Goal: Register for event/course

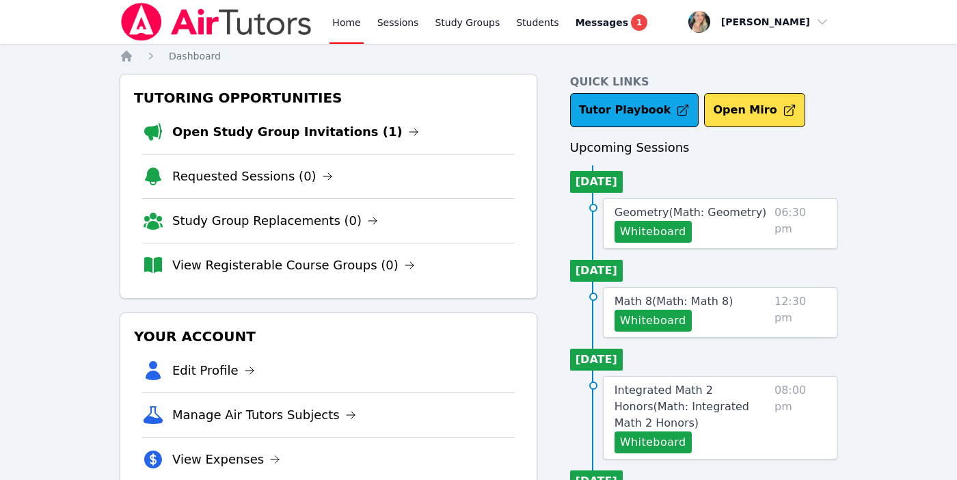
click at [327, 15] on div "Home Sessions Study Groups Students Messages 1" at bounding box center [385, 22] width 531 height 44
click at [345, 22] on link "Home" at bounding box center [347, 22] width 34 height 44
click at [206, 130] on link "Open Study Group Invitations (1)" at bounding box center [295, 131] width 247 height 19
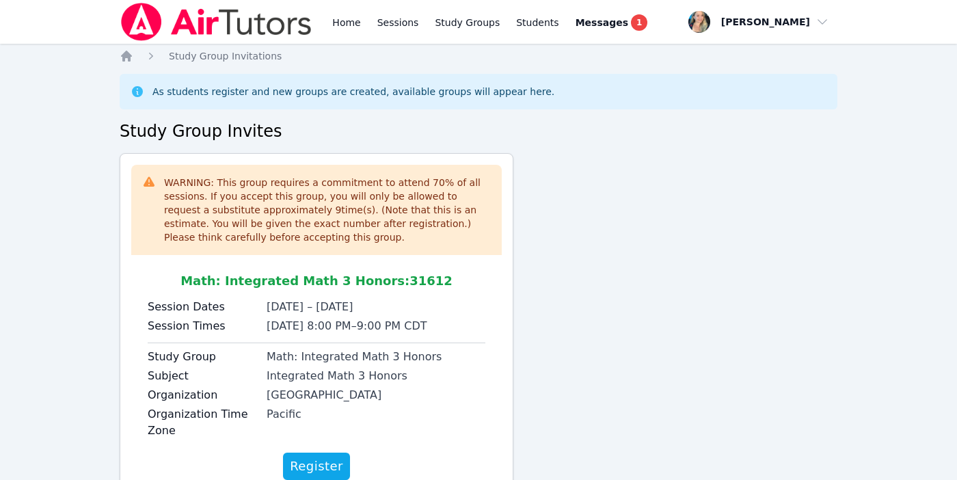
scroll to position [50, 0]
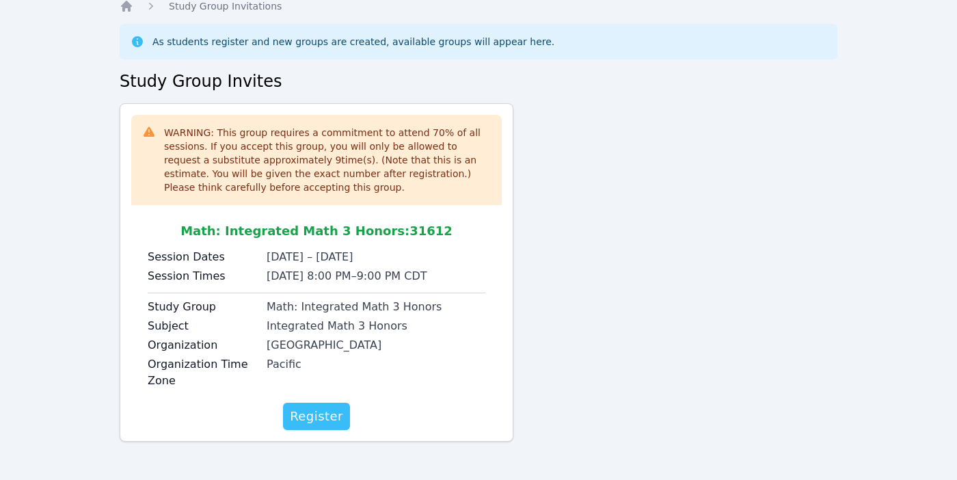
click at [304, 412] on span "Register" at bounding box center [316, 416] width 53 height 19
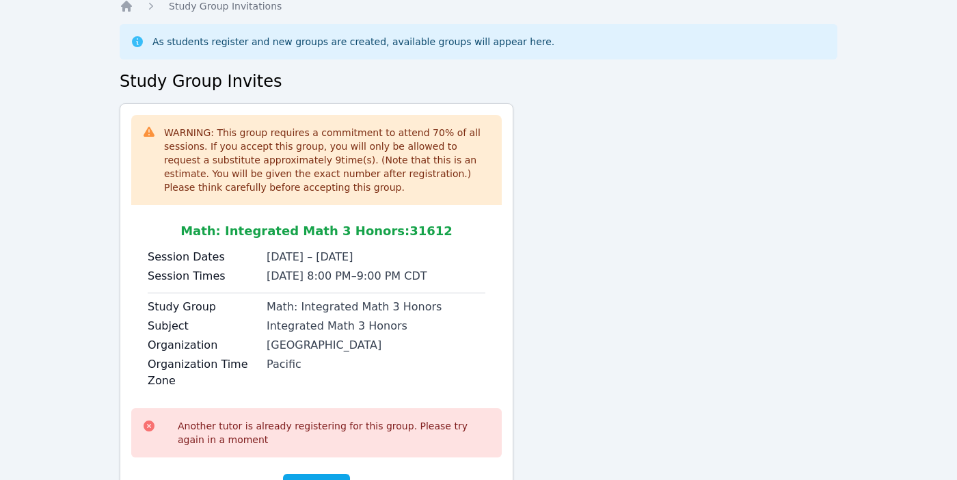
scroll to position [121, 0]
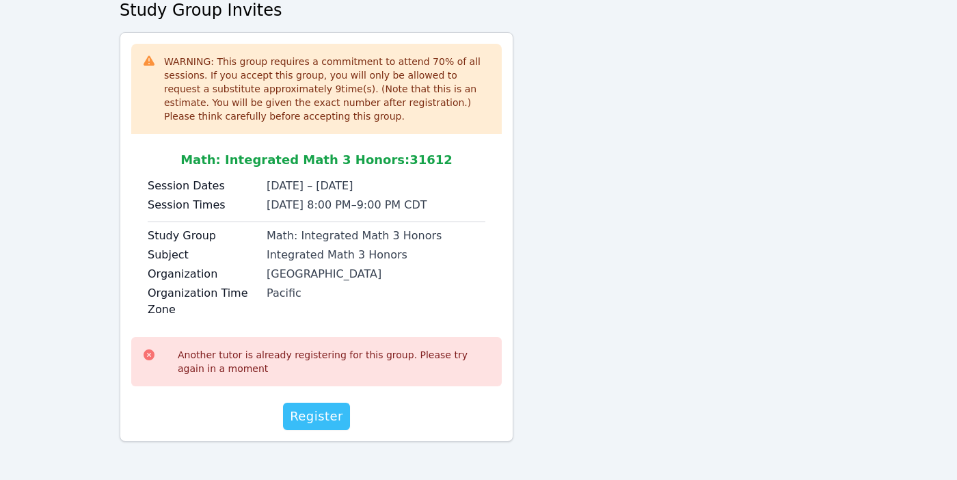
click at [316, 416] on span "Register" at bounding box center [316, 416] width 53 height 19
click at [579, 16] on h2 "Study Group Invites" at bounding box center [479, 10] width 718 height 22
click at [299, 421] on span "Register" at bounding box center [316, 416] width 53 height 19
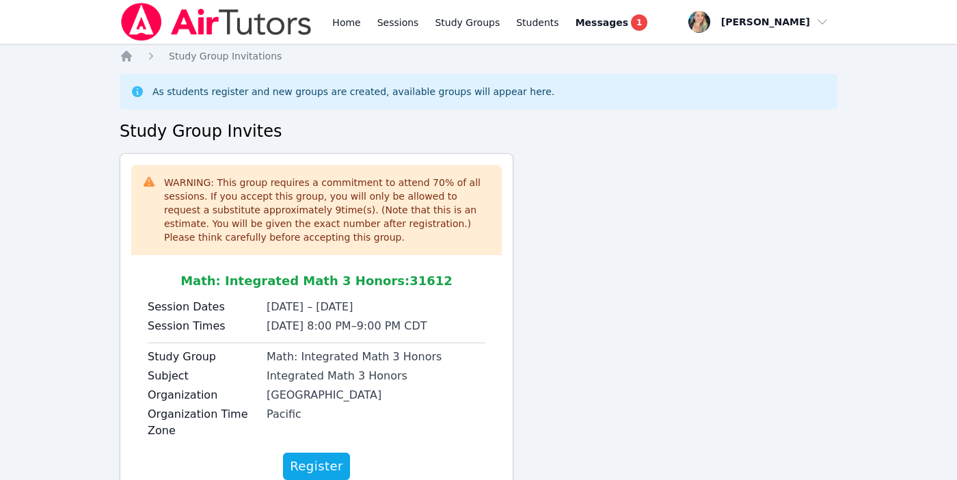
scroll to position [50, 0]
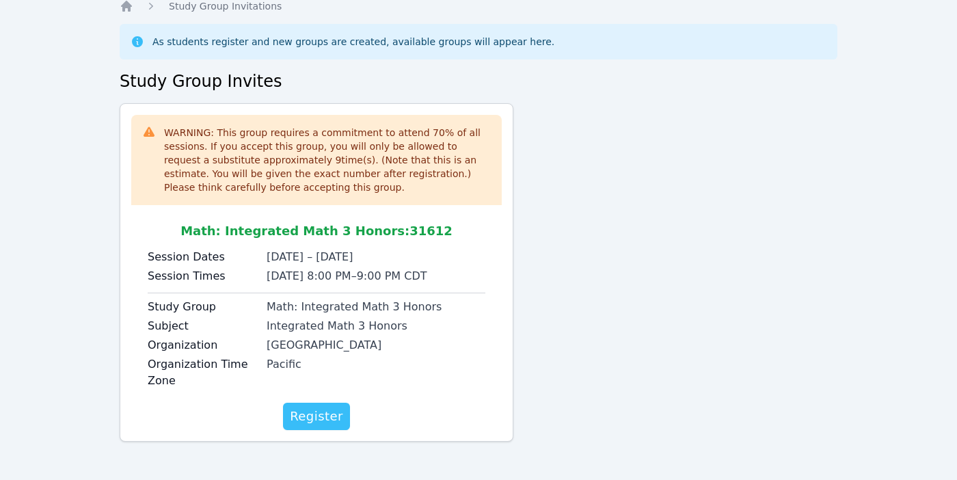
click at [314, 414] on span "Register" at bounding box center [316, 416] width 53 height 19
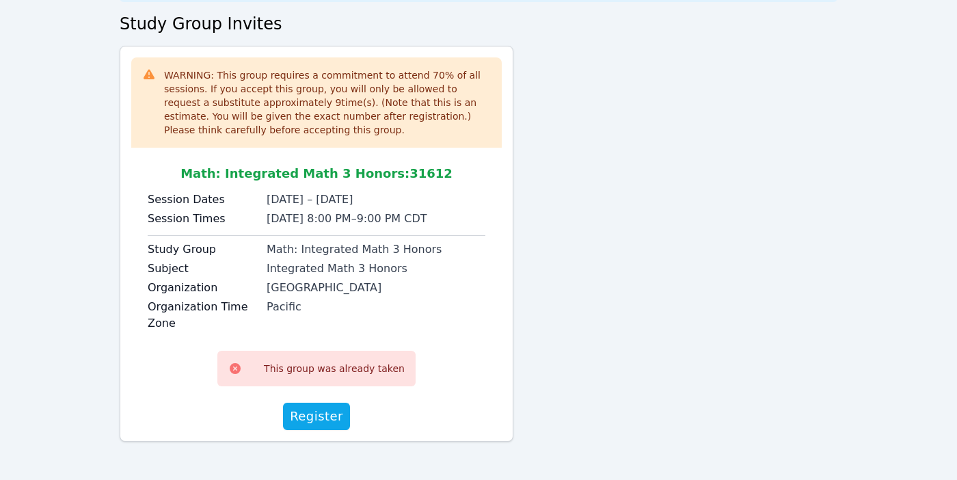
scroll to position [0, 0]
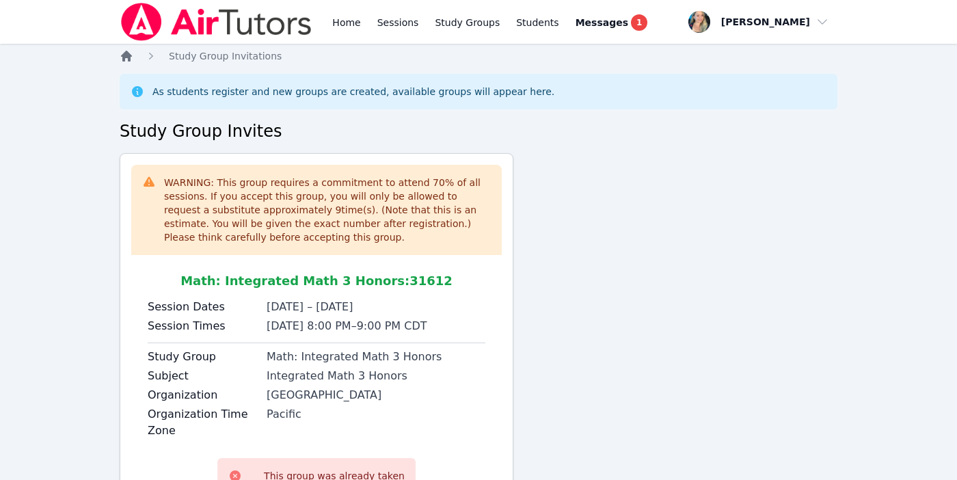
click at [125, 55] on icon "Breadcrumb" at bounding box center [126, 56] width 11 height 11
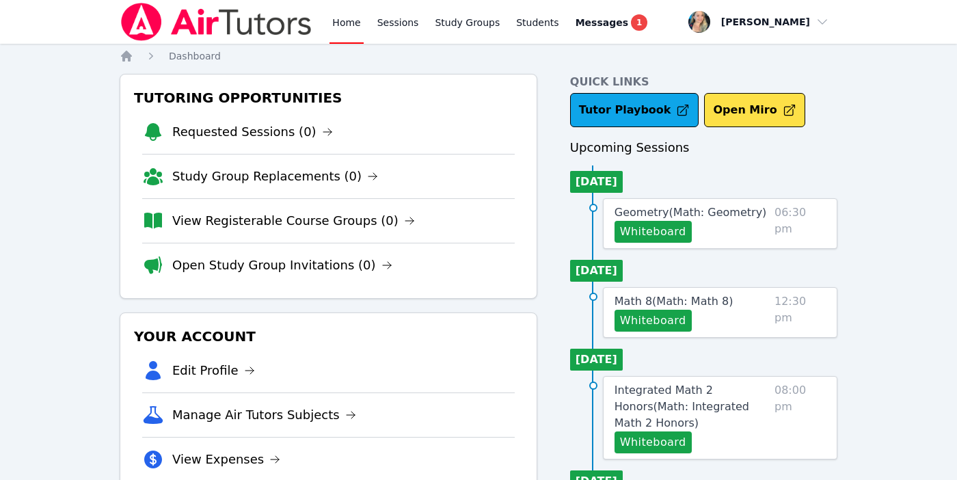
click at [345, 23] on link "Home" at bounding box center [347, 22] width 34 height 44
